Goal: Transaction & Acquisition: Purchase product/service

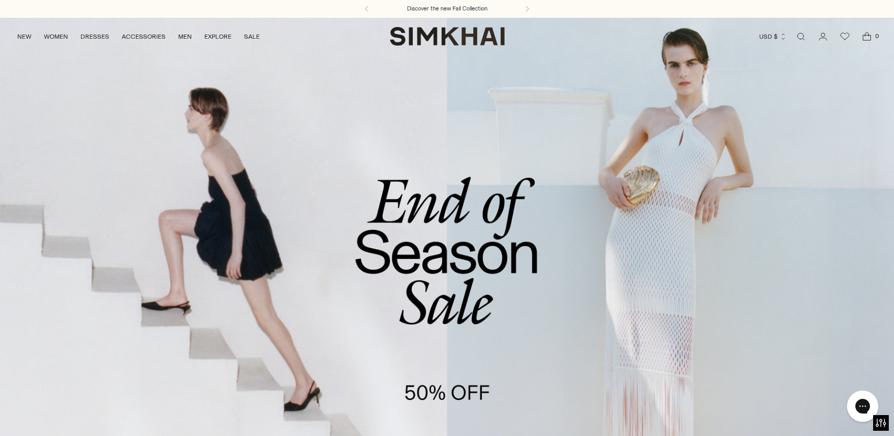
click at [796, 37] on link "Open search modal" at bounding box center [800, 36] width 21 height 21
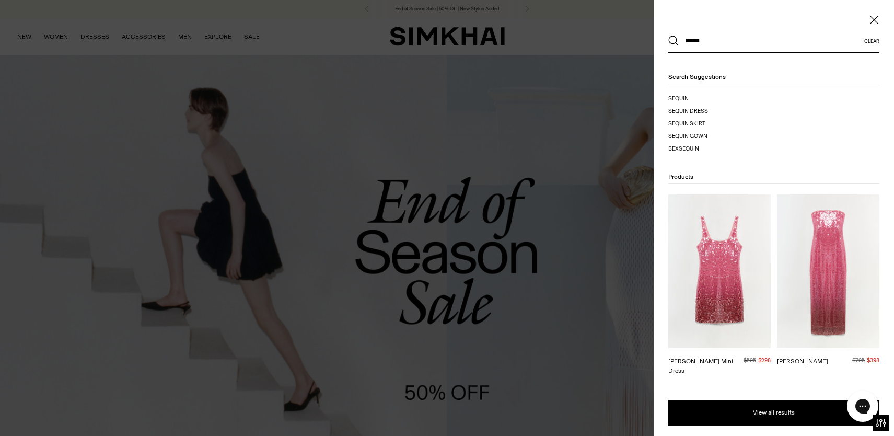
type input "******"
click at [668, 36] on button "Search" at bounding box center [673, 41] width 10 height 10
click at [870, 19] on icon "Close" at bounding box center [874, 20] width 8 height 10
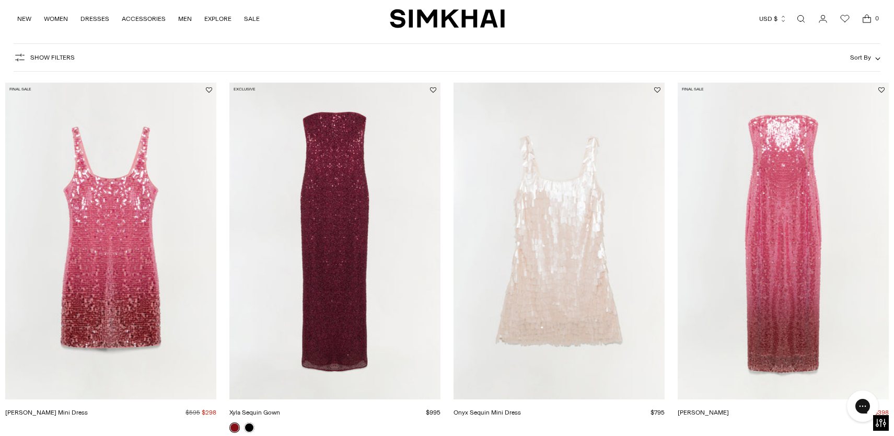
scroll to position [120, 0]
click at [0, 0] on img "Onyx Sequin Mini Dress" at bounding box center [0, 0] width 0 height 0
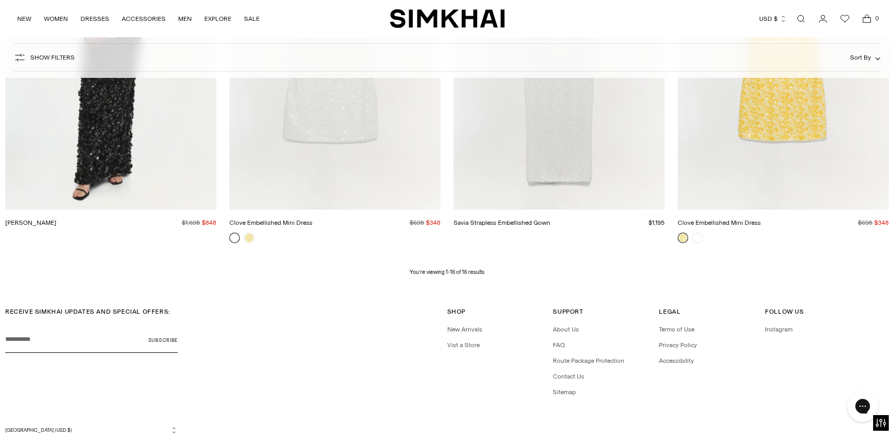
scroll to position [1469, 0]
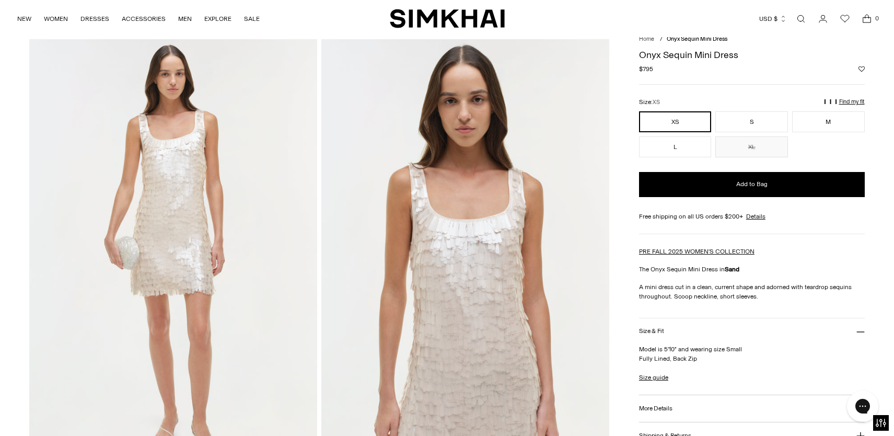
scroll to position [37, 0]
